Goal: Find contact information: Find contact information

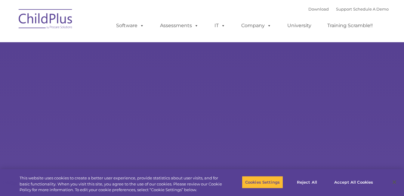
select select "MEDIUM"
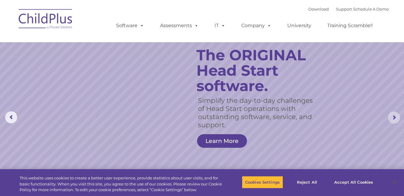
click at [396, 116] on rs-arrow at bounding box center [394, 117] width 12 height 12
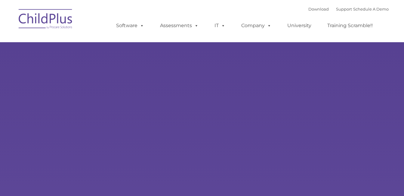
type input ""
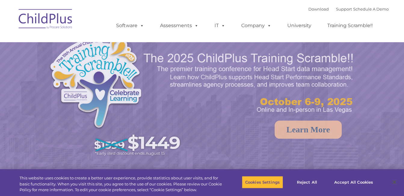
select select "MEDIUM"
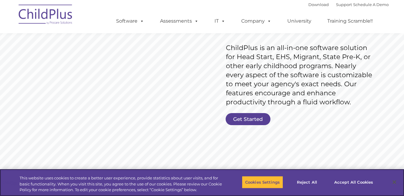
scroll to position [90, 0]
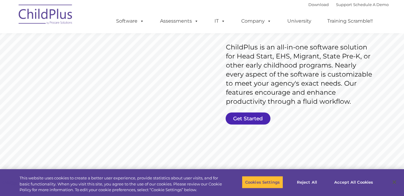
click at [243, 115] on link "Get Started" at bounding box center [248, 118] width 45 height 12
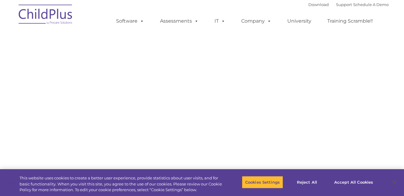
select select "MEDIUM"
